Goal: Navigation & Orientation: Find specific page/section

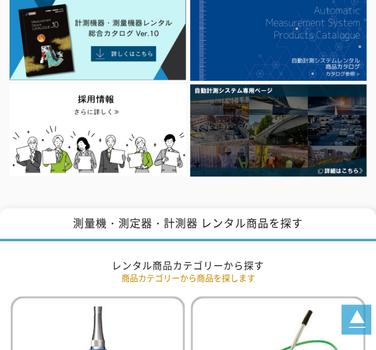
scroll to position [179, 0]
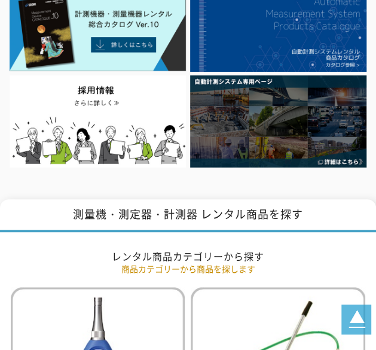
click at [187, 72] on img at bounding box center [98, 30] width 177 height 81
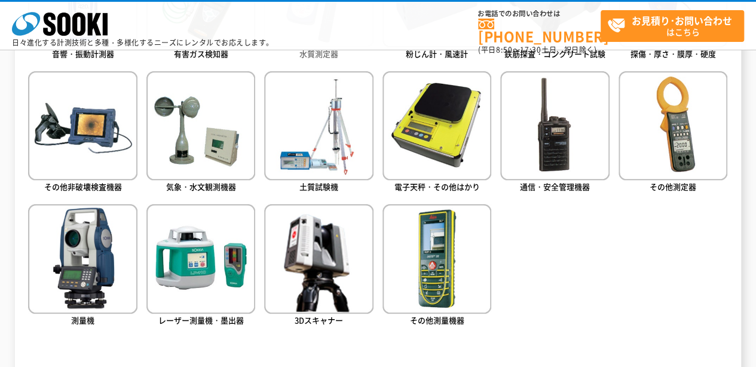
scroll to position [671, 0]
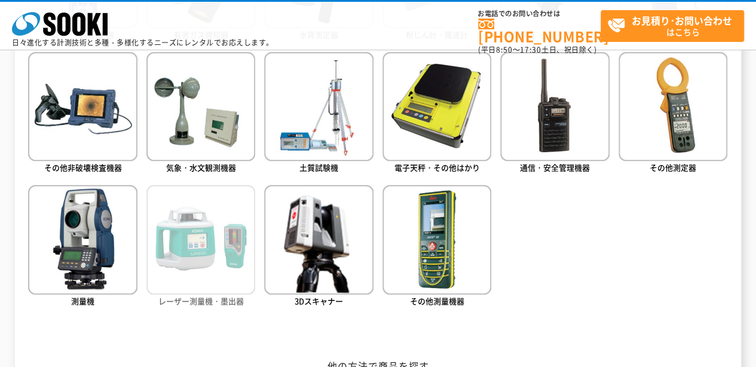
click at [217, 245] on img at bounding box center [201, 239] width 109 height 109
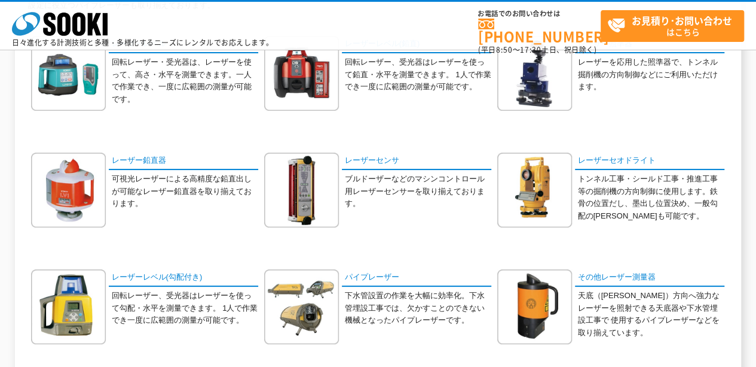
scroll to position [179, 0]
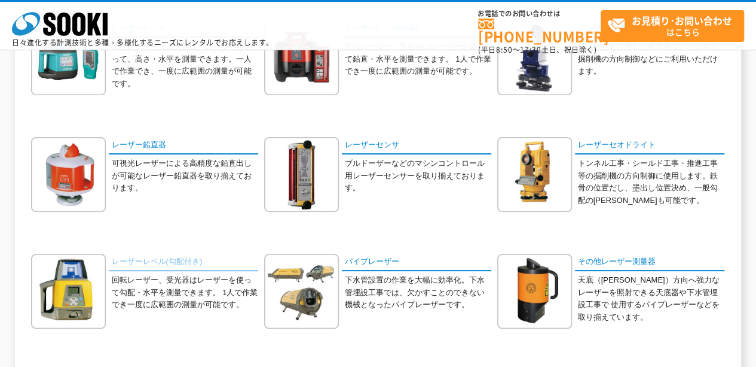
click at [164, 263] on link "レーザーレベル(勾配付き)" at bounding box center [184, 262] width 150 height 17
click at [155, 257] on link "レーザーレベル(勾配付き)" at bounding box center [184, 262] width 150 height 17
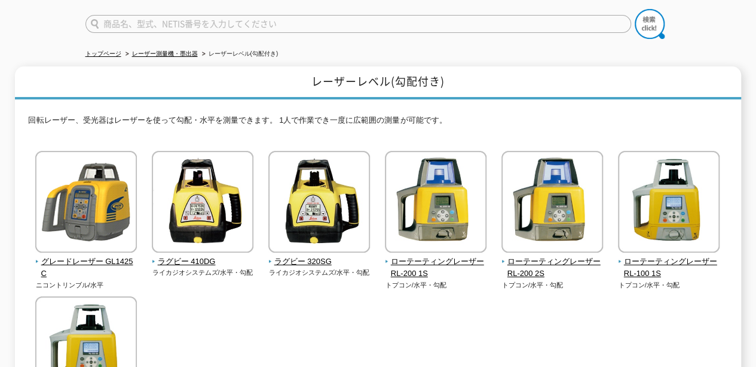
scroll to position [120, 0]
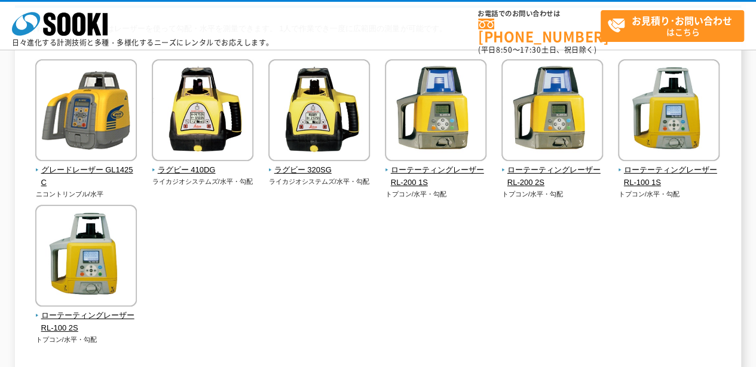
scroll to position [120, 0]
